Goal: Find specific page/section: Find specific page/section

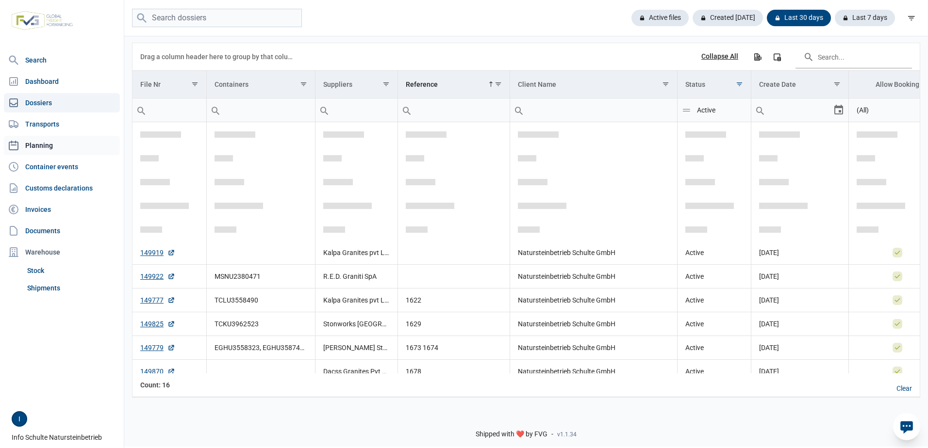
scroll to position [129, 0]
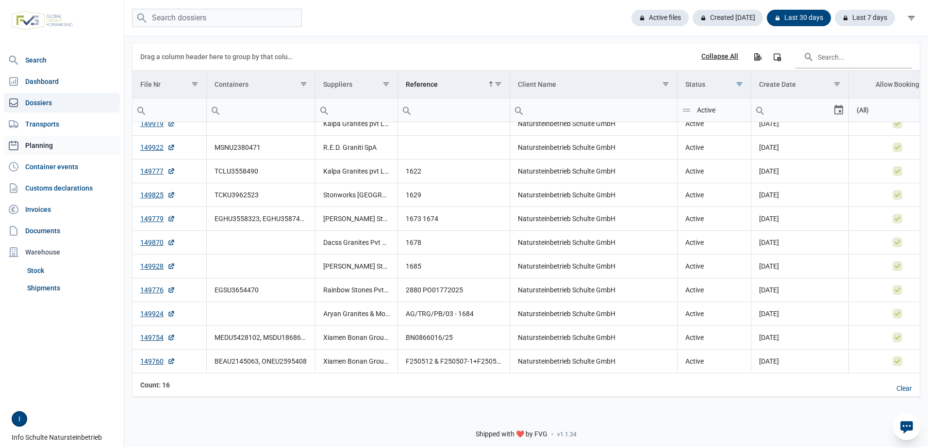
click at [48, 144] on link "Planning" at bounding box center [62, 145] width 116 height 19
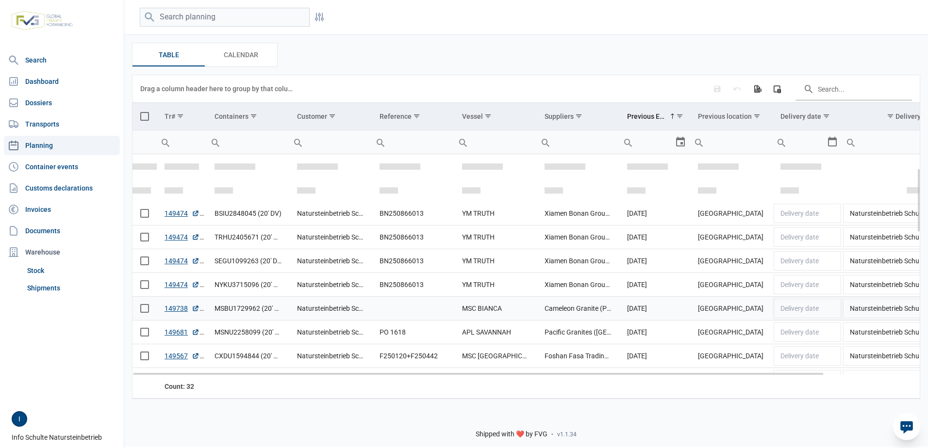
scroll to position [49, 0]
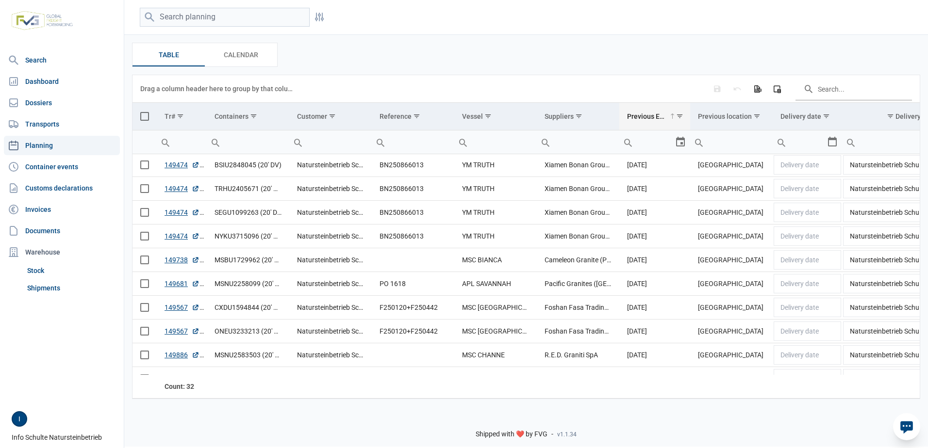
click at [676, 116] on span "Show filter options for column 'Previous ETA'" at bounding box center [679, 116] width 7 height 7
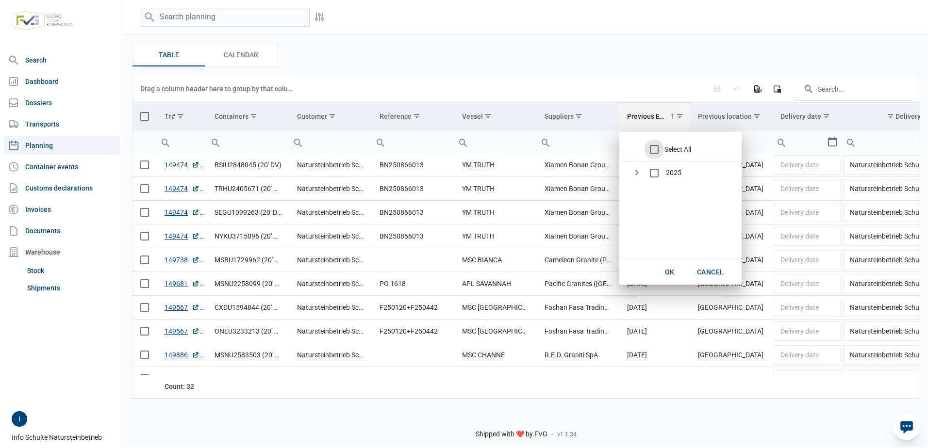
click at [676, 116] on span "Show filter options for column 'Previous ETA'" at bounding box center [679, 116] width 7 height 7
click at [679, 117] on span "Show filter options for column 'Previous ETA'" at bounding box center [679, 116] width 7 height 7
click at [586, 124] on td "Suppliers" at bounding box center [578, 117] width 82 height 28
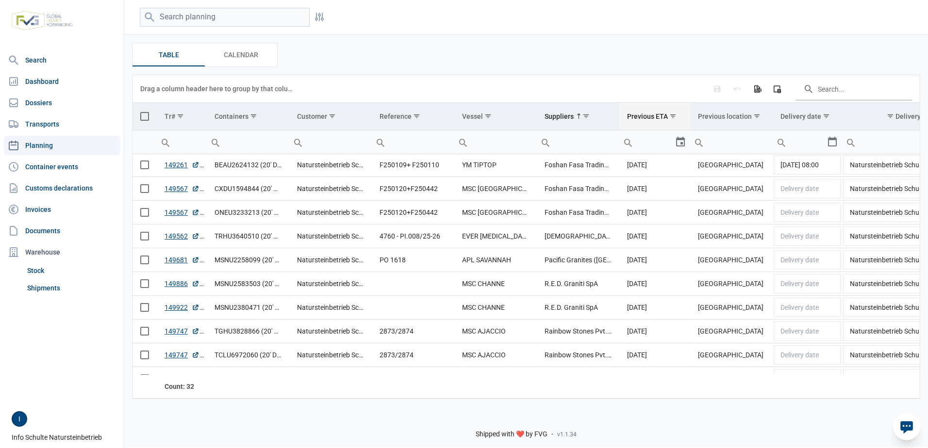
click at [658, 118] on div "Previous ETA" at bounding box center [647, 117] width 41 height 8
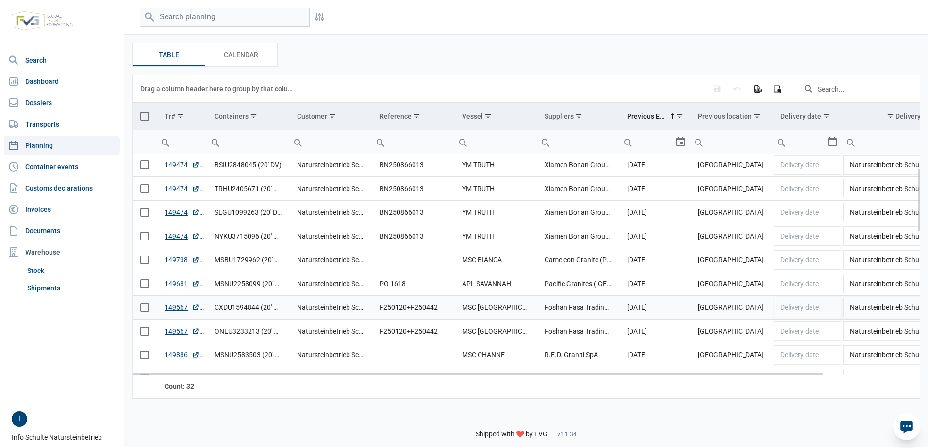
click at [662, 308] on td "[DATE]" at bounding box center [654, 307] width 70 height 24
